Goal: Information Seeking & Learning: Learn about a topic

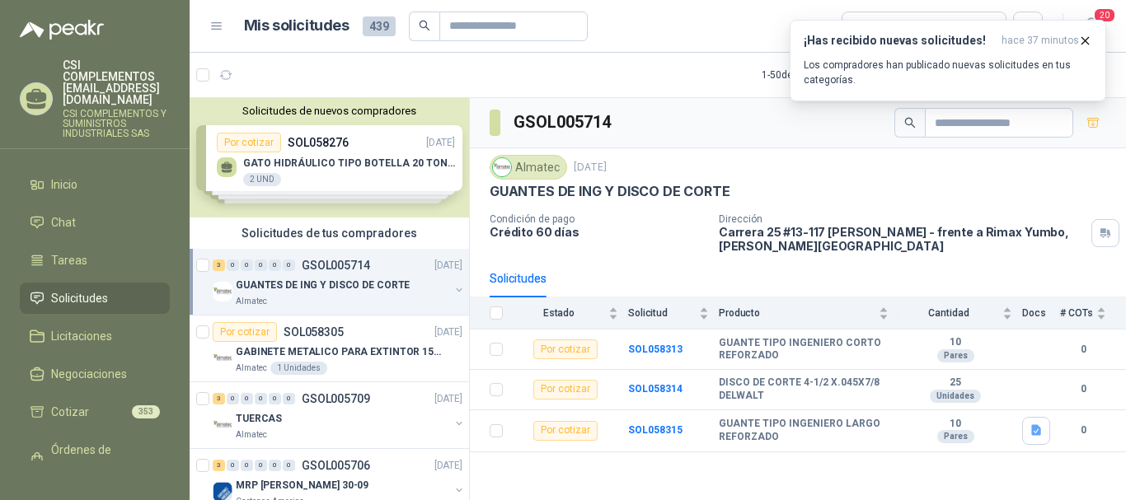
click at [108, 289] on li "Solicitudes" at bounding box center [95, 298] width 130 height 18
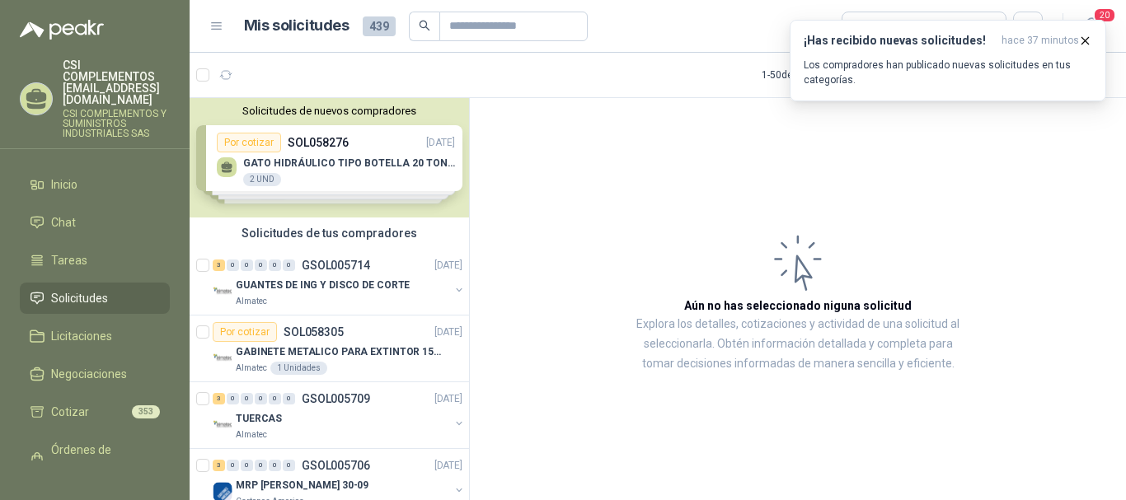
click at [202, 68] on div at bounding box center [217, 75] width 43 height 26
click at [224, 80] on icon "button" at bounding box center [226, 75] width 14 height 14
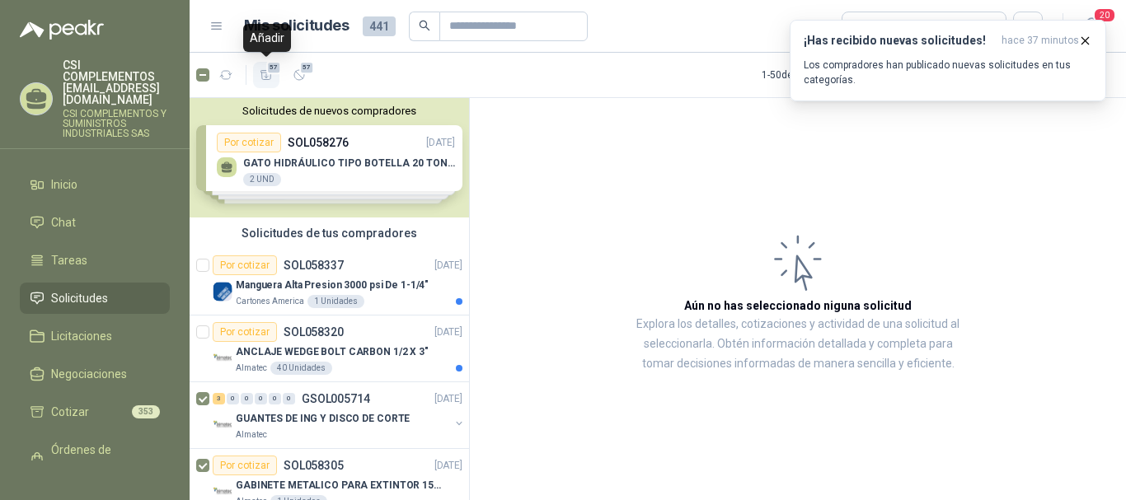
click at [269, 82] on button "57" at bounding box center [266, 75] width 26 height 26
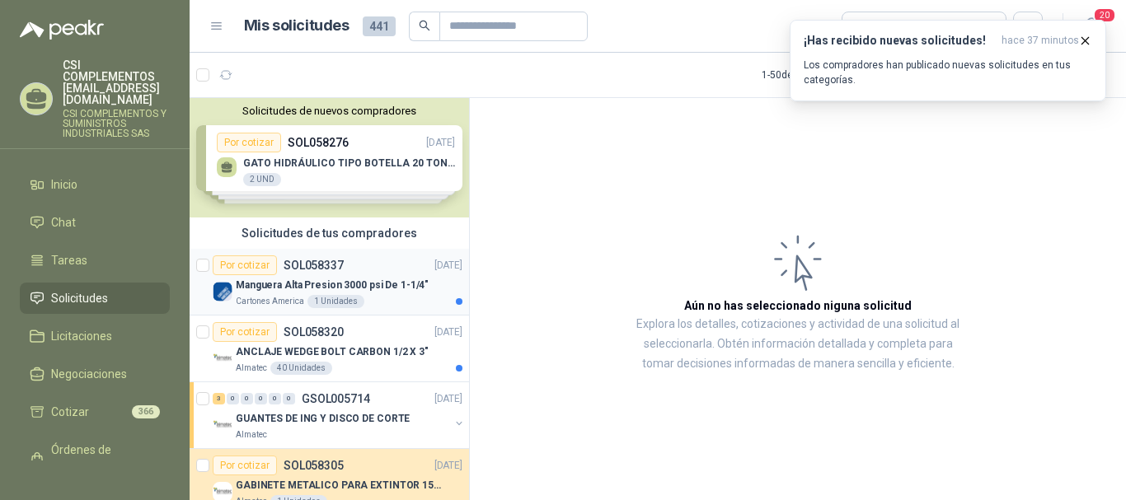
click at [299, 278] on p "Manguera Alta Presion 3000 psi De 1-1/4"" at bounding box center [332, 286] width 193 height 16
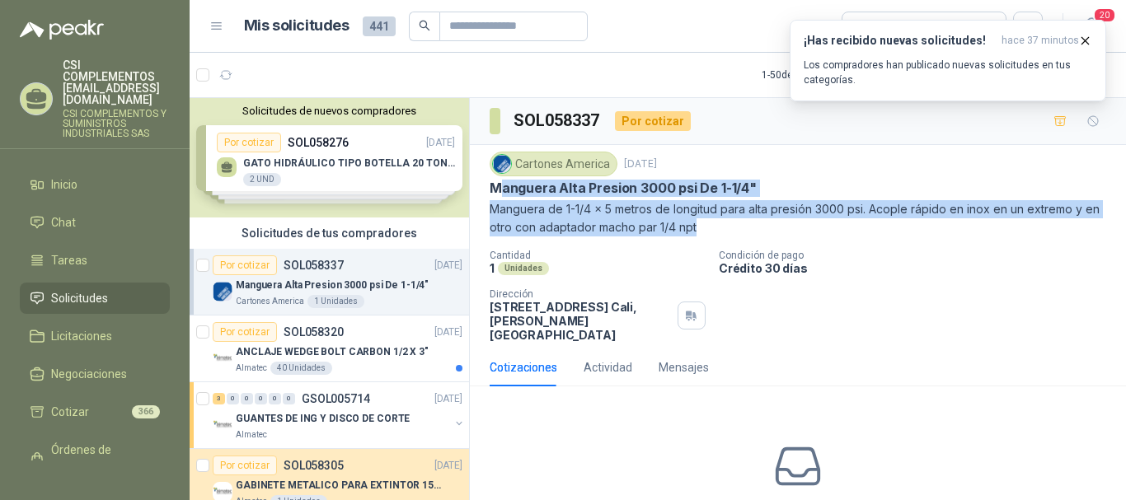
drag, startPoint x: 496, startPoint y: 185, endPoint x: 733, endPoint y: 228, distance: 241.1
click at [733, 228] on div "Cartones America [DATE] Manguera Alta Presion 3000 psi De 1-1/4" Manguera de 1-…" at bounding box center [797, 194] width 616 height 85
click at [728, 230] on p "Manguera de 1-1/4 x 5 metros de longitud para alta presión 3000 psi. Acople ráp…" at bounding box center [797, 218] width 616 height 36
drag, startPoint x: 726, startPoint y: 231, endPoint x: 483, endPoint y: 190, distance: 246.5
click at [483, 190] on div "Cartones America [DATE] Manguera Alta Presion 3000 psi De 1-1/4" Manguera de 1-…" at bounding box center [798, 247] width 656 height 204
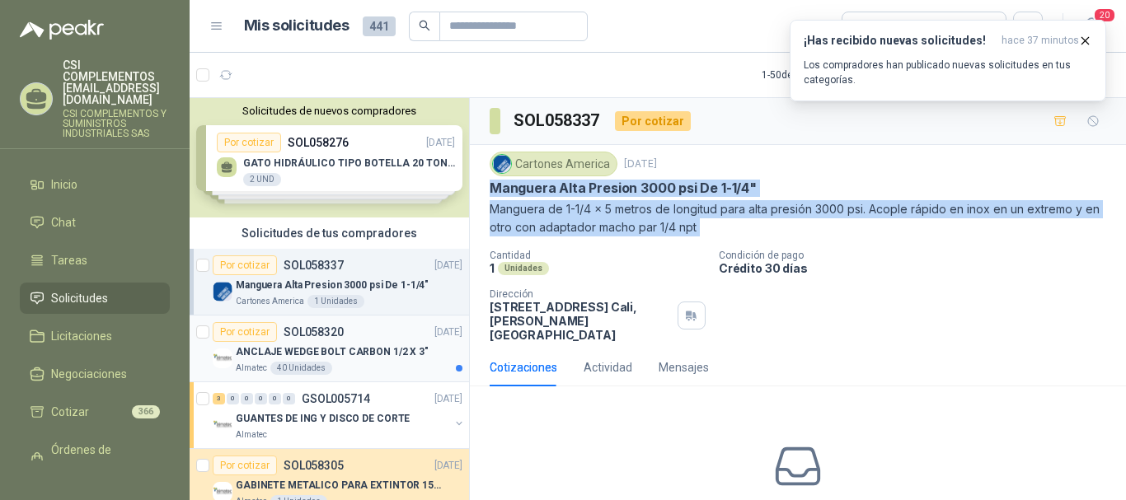
click at [369, 331] on div "Por cotizar SOL058320 [DATE]" at bounding box center [338, 332] width 250 height 20
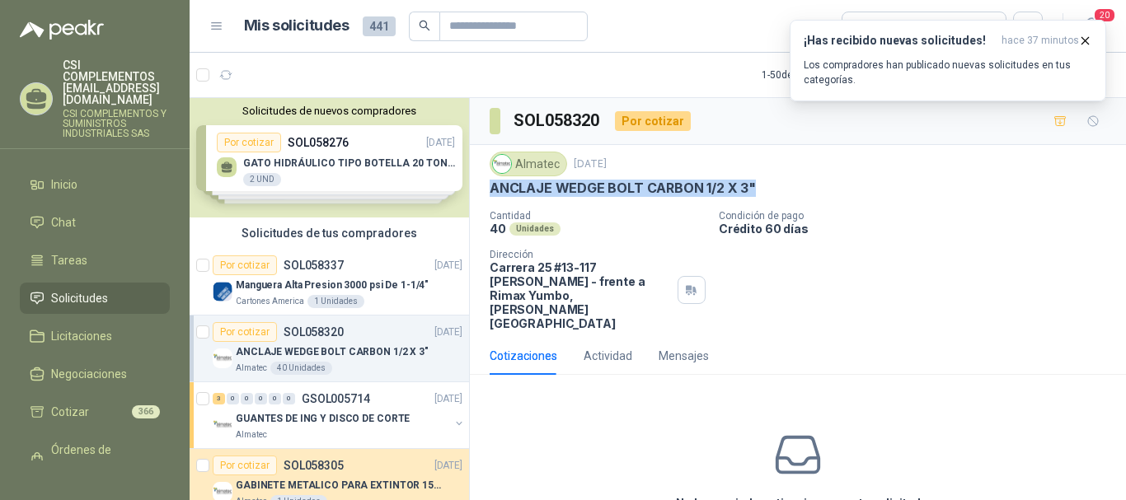
drag, startPoint x: 493, startPoint y: 184, endPoint x: 765, endPoint y: 194, distance: 272.1
click at [765, 194] on div "ANCLAJE WEDGE BOLT CARBON 1/2 X 3"" at bounding box center [797, 188] width 616 height 17
copy p "ANCLAJE WEDGE BOLT CARBON 1/2 X 3""
click at [337, 360] on div "ANCLAJE WEDGE BOLT CARBON 1/2 X 3"" at bounding box center [349, 352] width 227 height 20
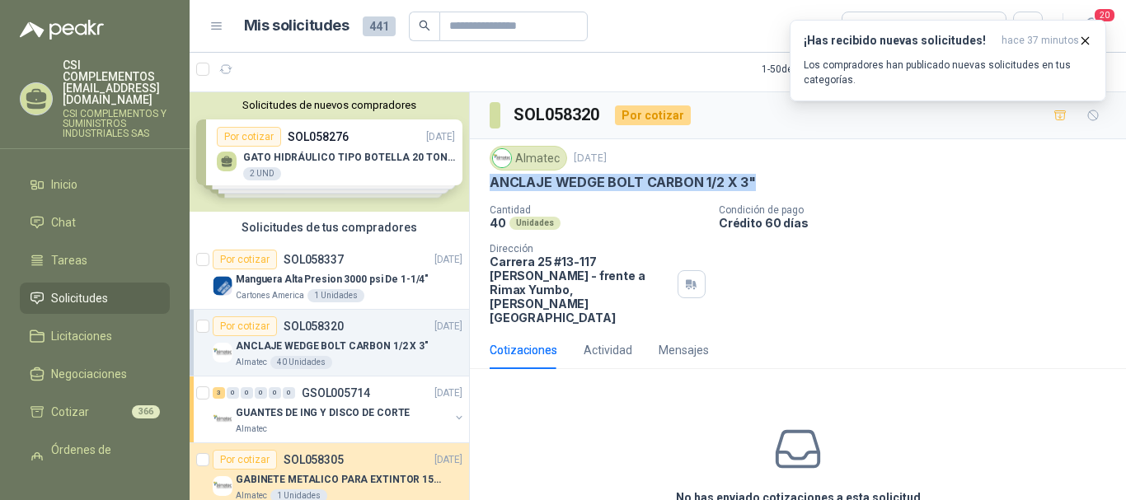
click at [324, 350] on p "ANCLAJE WEDGE BOLT CARBON 1/2 X 3"" at bounding box center [332, 347] width 193 height 16
click at [324, 404] on div "GUANTES DE ING Y DISCO DE CORTE" at bounding box center [342, 413] width 213 height 20
